Goal: Use online tool/utility: Utilize a website feature to perform a specific function

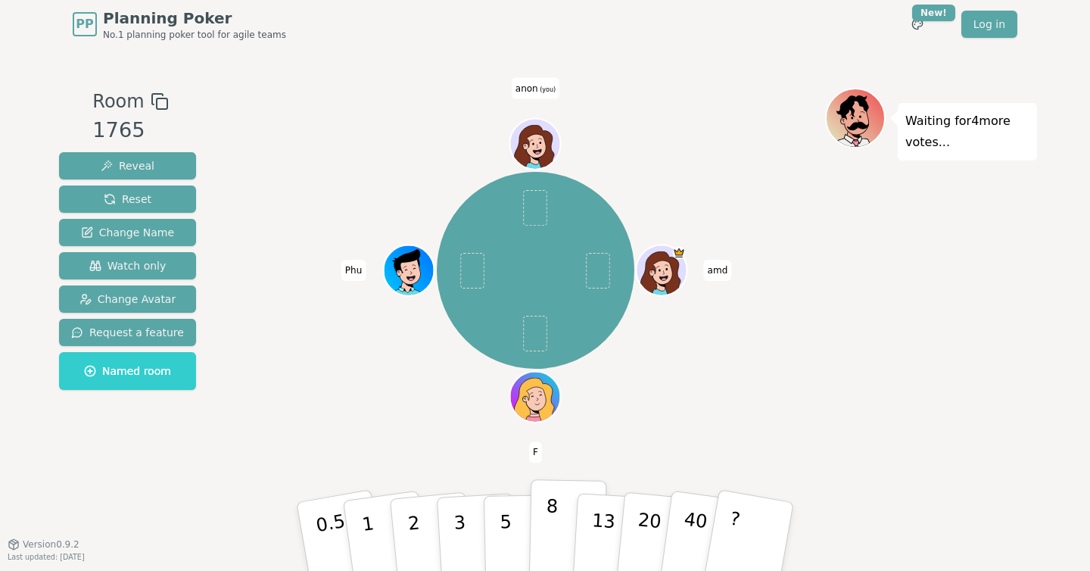
click at [558, 542] on button "8" at bounding box center [568, 536] width 78 height 115
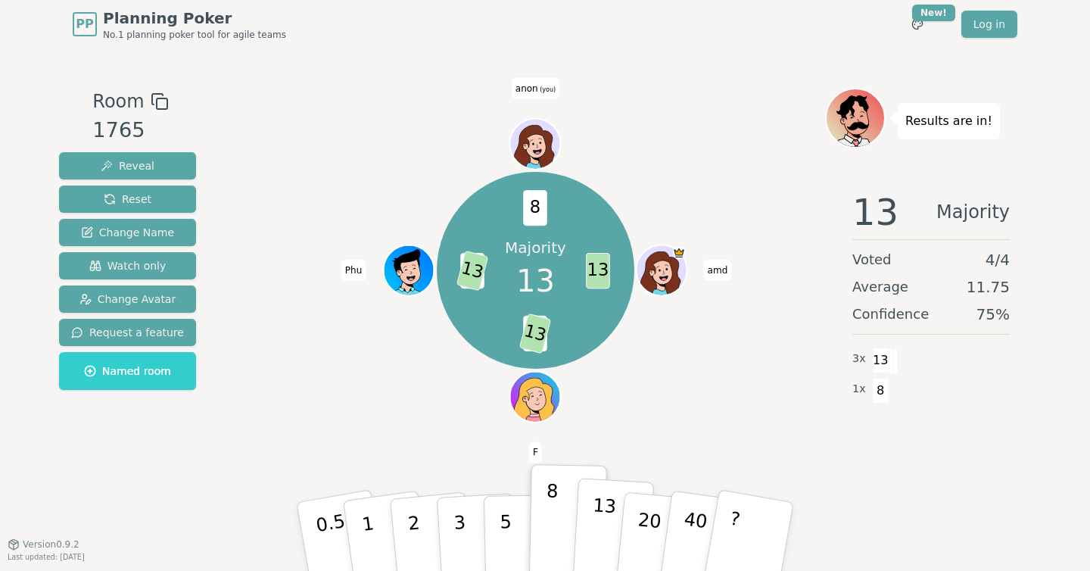
click at [597, 517] on p "13" at bounding box center [603, 535] width 28 height 83
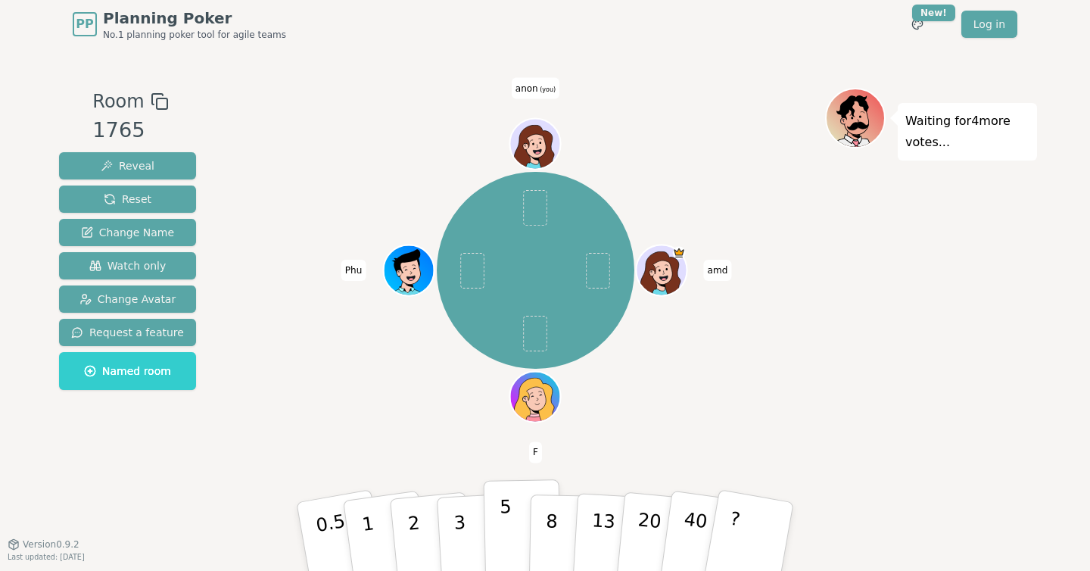
click at [499, 523] on button "5" at bounding box center [523, 536] width 78 height 115
click at [358, 528] on button "1" at bounding box center [386, 536] width 90 height 123
click at [365, 525] on p "1" at bounding box center [370, 538] width 23 height 83
click at [368, 534] on p "1" at bounding box center [370, 538] width 23 height 83
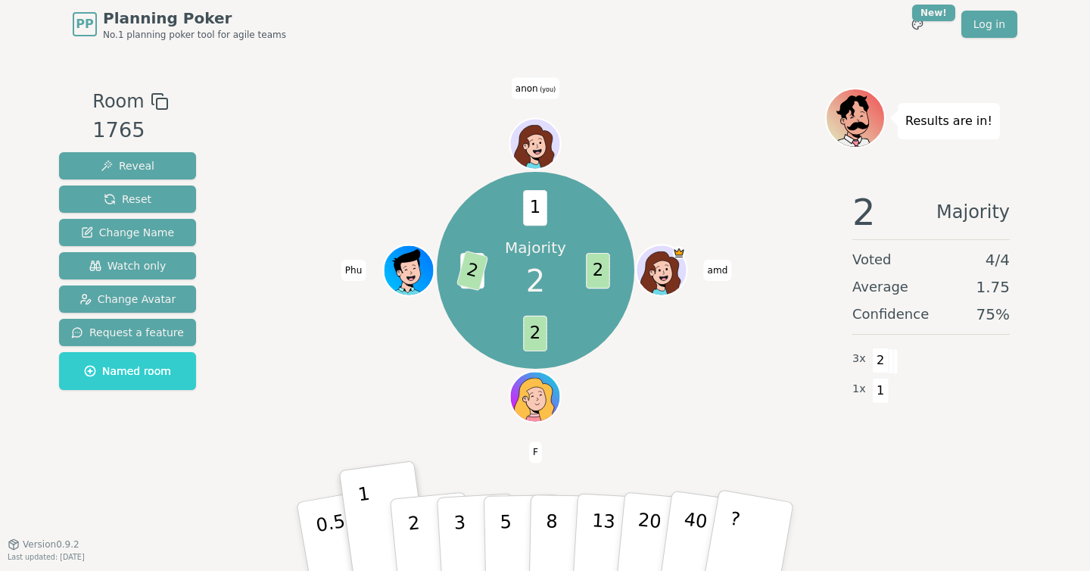
click at [459, 441] on div "Majority 2 2 2 1 2 1 amd F Phu anon (you)" at bounding box center [535, 296] width 579 height 416
click at [122, 198] on span "Reset" at bounding box center [128, 199] width 48 height 15
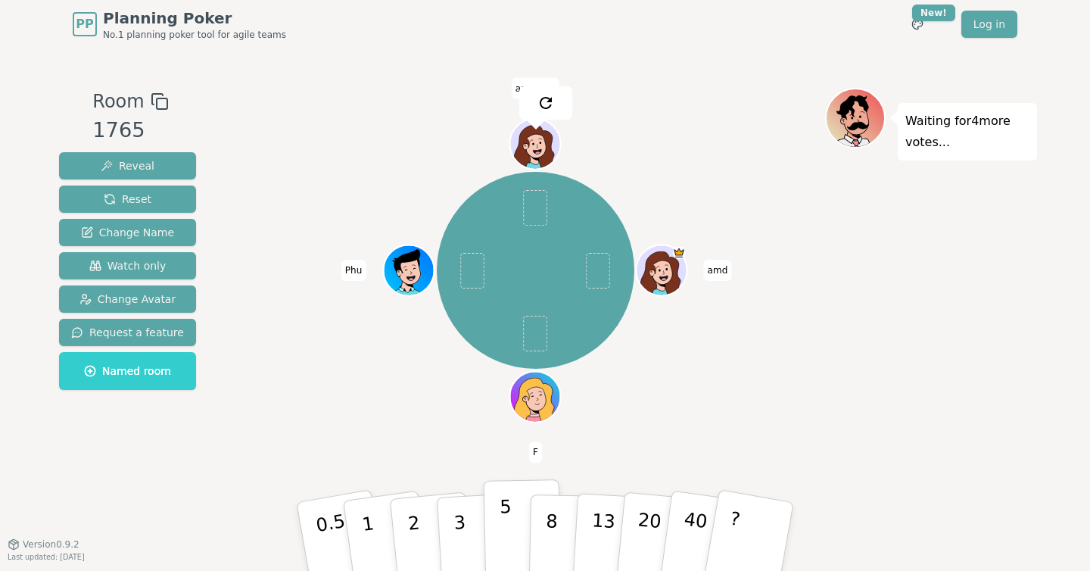
click at [505, 538] on p "5" at bounding box center [506, 537] width 13 height 82
click at [475, 528] on button "3" at bounding box center [477, 537] width 83 height 118
click at [497, 526] on button "5" at bounding box center [523, 536] width 78 height 115
click at [413, 517] on p "2" at bounding box center [416, 538] width 20 height 83
